Goal: Navigation & Orientation: Find specific page/section

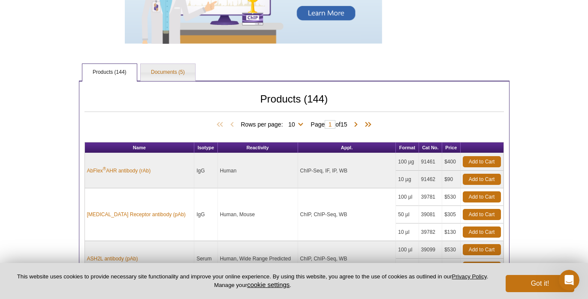
scroll to position [604, 0]
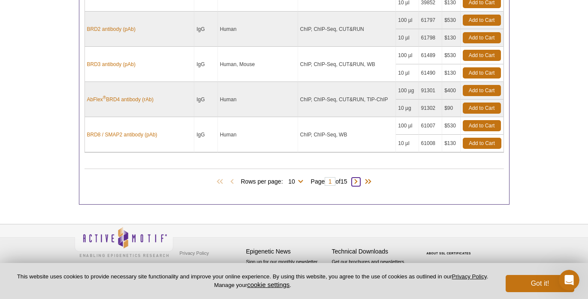
click at [358, 184] on span at bounding box center [356, 182] width 9 height 9
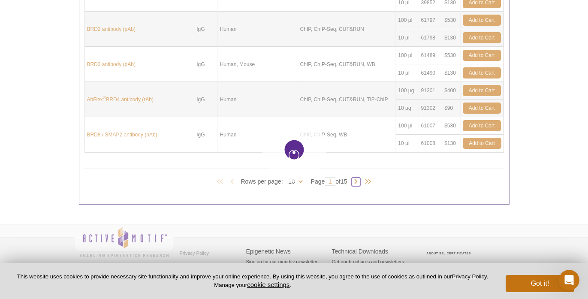
type input "2"
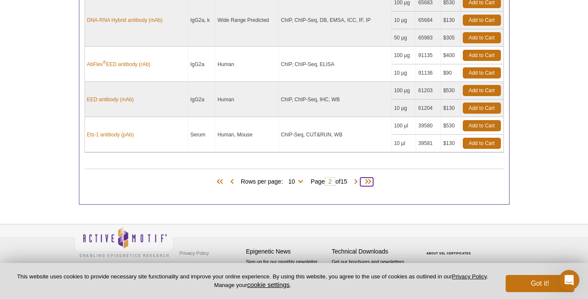
click at [369, 183] on span at bounding box center [366, 182] width 13 height 9
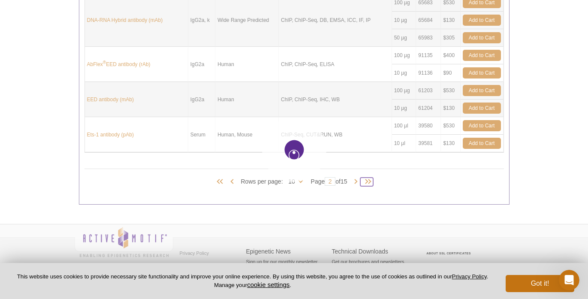
type input "15"
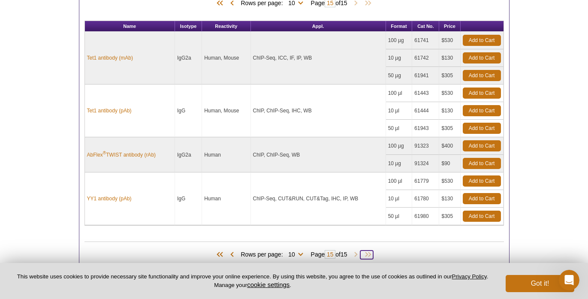
scroll to position [412, 0]
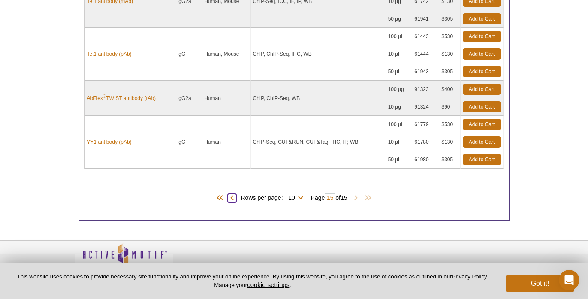
click at [228, 197] on span at bounding box center [232, 198] width 9 height 9
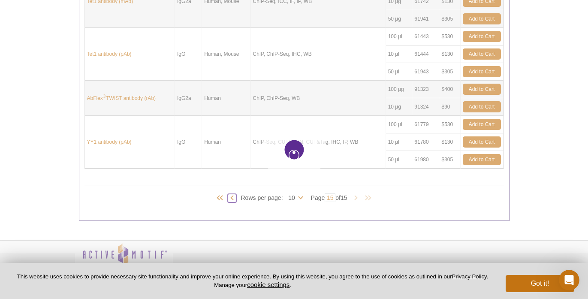
type input "14"
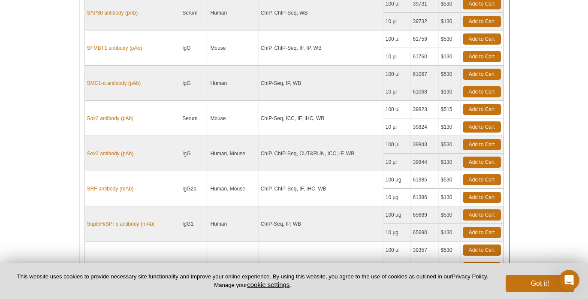
scroll to position [490, 0]
